Goal: Navigation & Orientation: Understand site structure

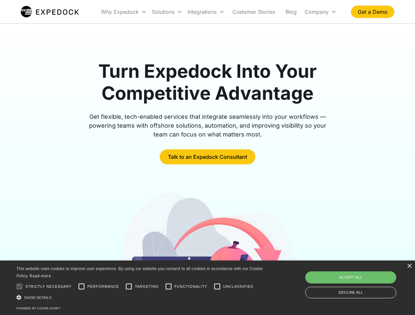
click at [219, 12] on div "Integrations" at bounding box center [206, 12] width 42 height 22
click at [124, 12] on div "Why Expedock" at bounding box center [120, 12] width 38 height 7
click at [167, 12] on div "Solutions" at bounding box center [163, 12] width 23 height 7
click at [206, 12] on div "Integrations" at bounding box center [202, 12] width 29 height 7
click at [320, 12] on div "Company" at bounding box center [317, 12] width 24 height 7
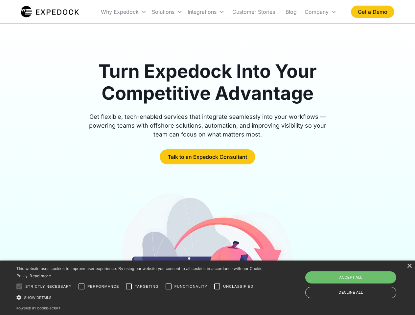
click at [19, 287] on div at bounding box center [19, 286] width 13 height 13
click at [81, 287] on input "Performance" at bounding box center [81, 286] width 13 height 13
checkbox input "true"
click at [129, 287] on input "Targeting" at bounding box center [128, 286] width 13 height 13
checkbox input "true"
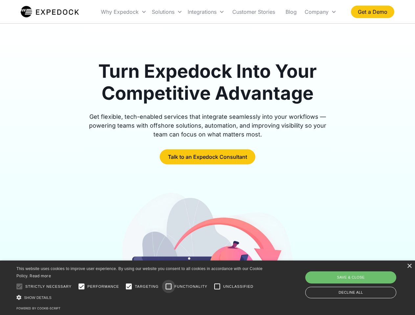
click at [169, 287] on input "Functionality" at bounding box center [168, 286] width 13 height 13
checkbox input "true"
click at [217, 287] on input "Unclassified" at bounding box center [217, 286] width 13 height 13
checkbox input "true"
